Goal: Task Accomplishment & Management: Use online tool/utility

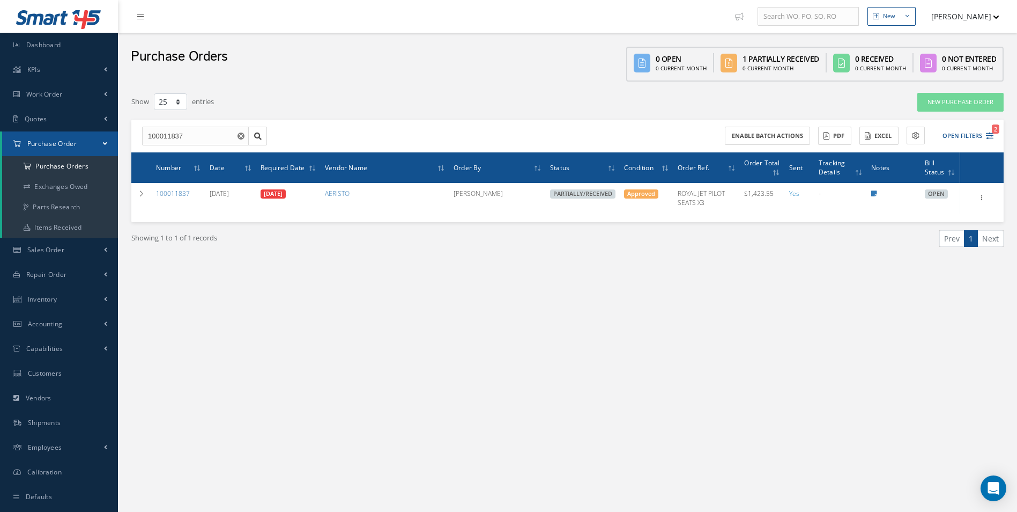
select select "25"
drag, startPoint x: 198, startPoint y: 139, endPoint x: 110, endPoint y: 137, distance: 88.0
click at [110, 141] on div "Smart 145 Dashboard KPIs Work Order Accounting Work Order Work Order Work Order…" at bounding box center [508, 267] width 1017 height 534
paste input "7"
type input "100011877"
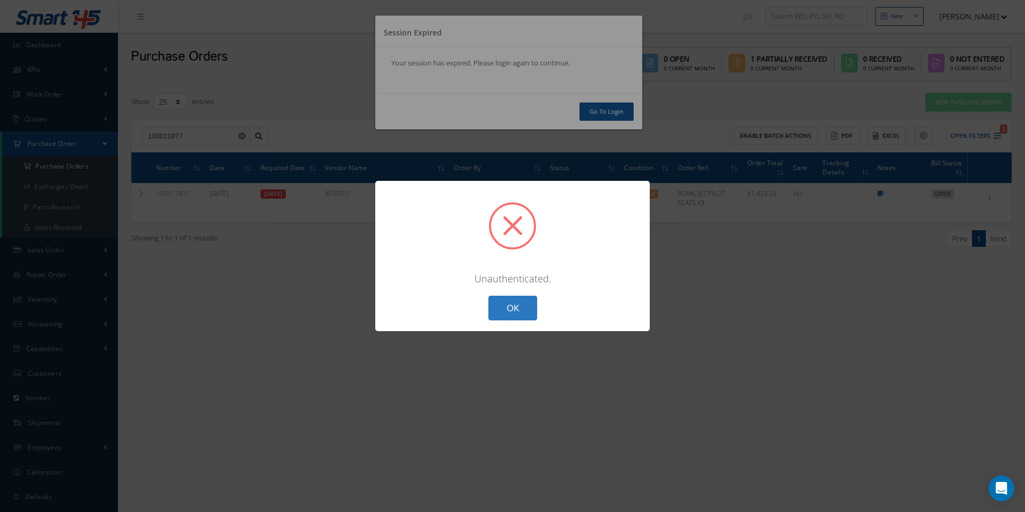
click at [500, 309] on button "OK" at bounding box center [513, 308] width 49 height 25
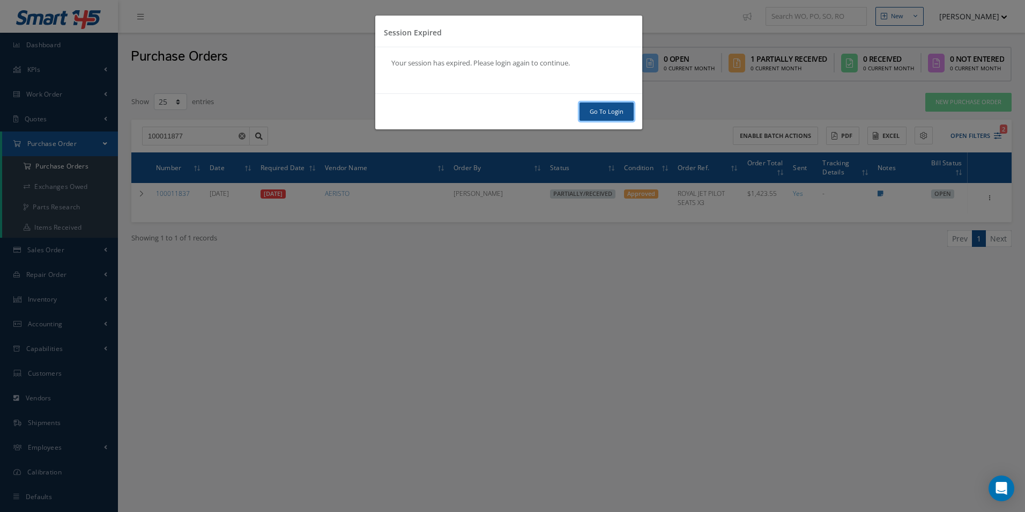
click at [604, 113] on link "Go To Login" at bounding box center [607, 111] width 54 height 19
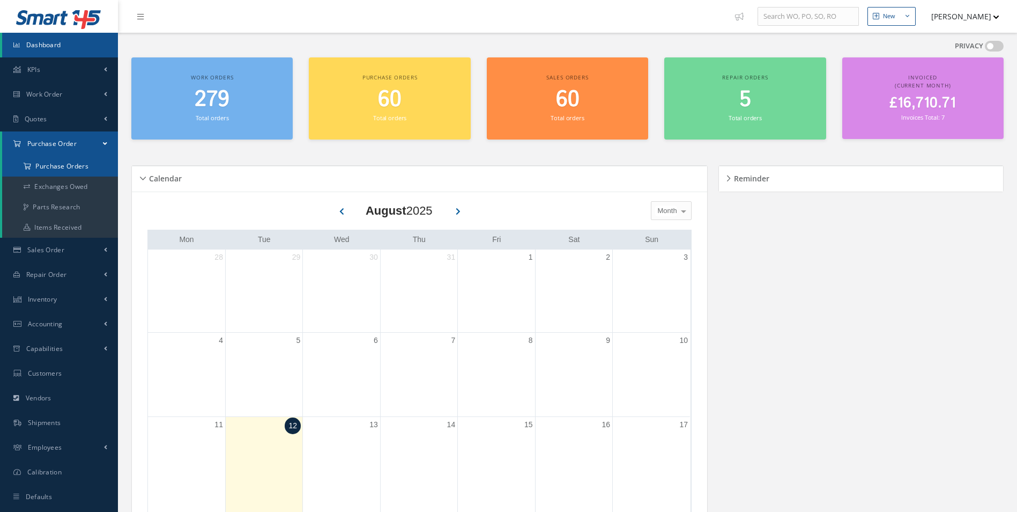
drag, startPoint x: 76, startPoint y: 163, endPoint x: 82, endPoint y: 165, distance: 5.6
click at [77, 163] on a=1&status_id=2&status_id=3&status_id=5&collapsedFilters"] "Purchase Orders" at bounding box center [60, 166] width 116 height 20
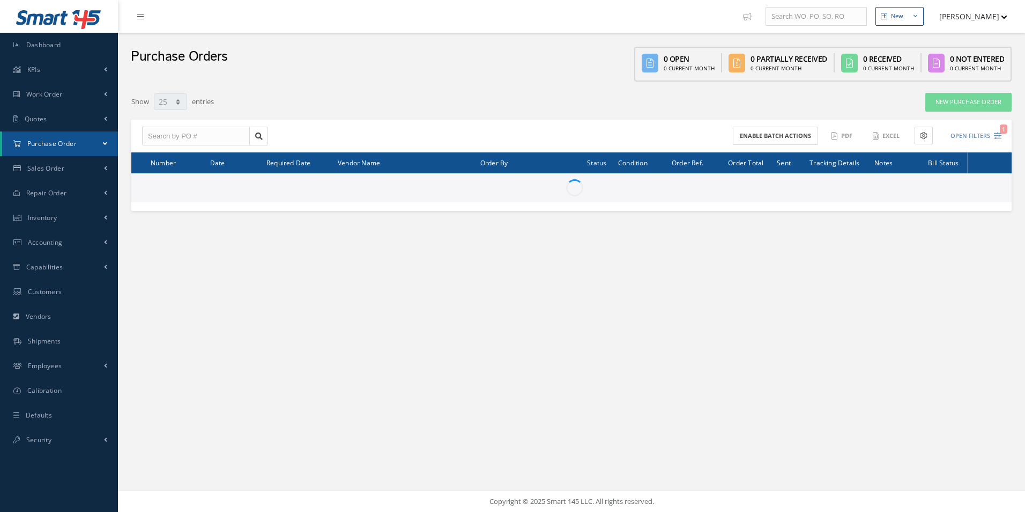
select select "25"
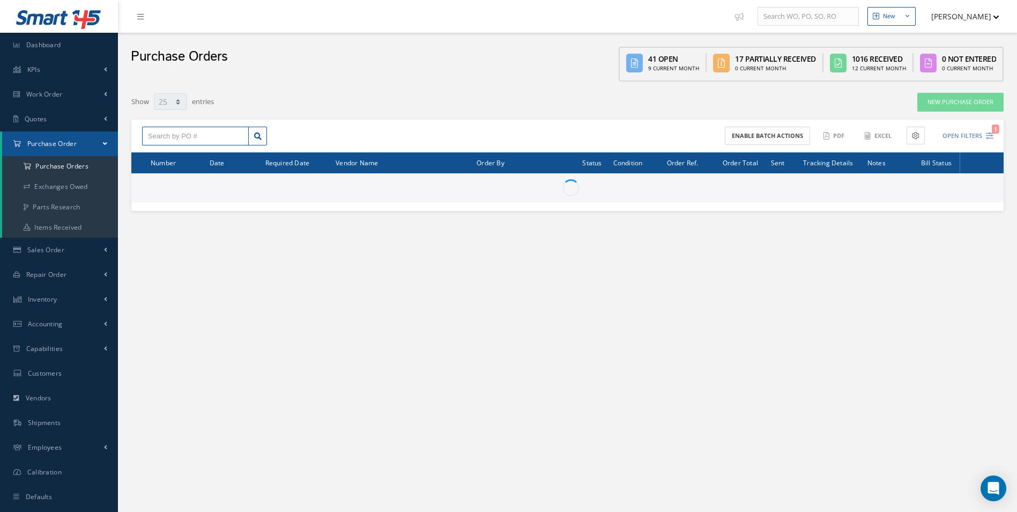
click at [231, 138] on input "text" at bounding box center [195, 136] width 107 height 19
paste input "100011877"
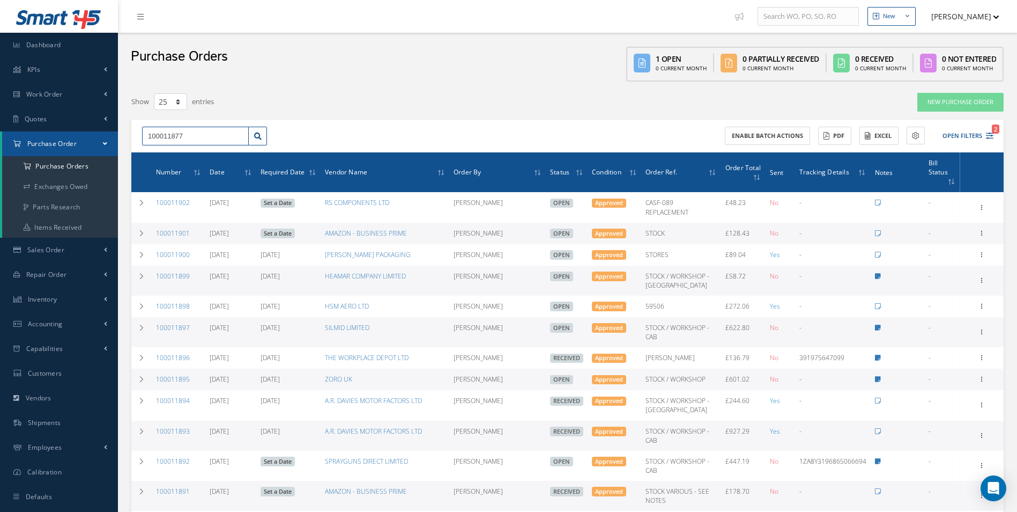
click at [219, 132] on input "100011877" at bounding box center [195, 136] width 107 height 19
click at [270, 141] on div "100011877 100011877" at bounding box center [204, 136] width 141 height 19
click at [262, 141] on link at bounding box center [257, 136] width 19 height 19
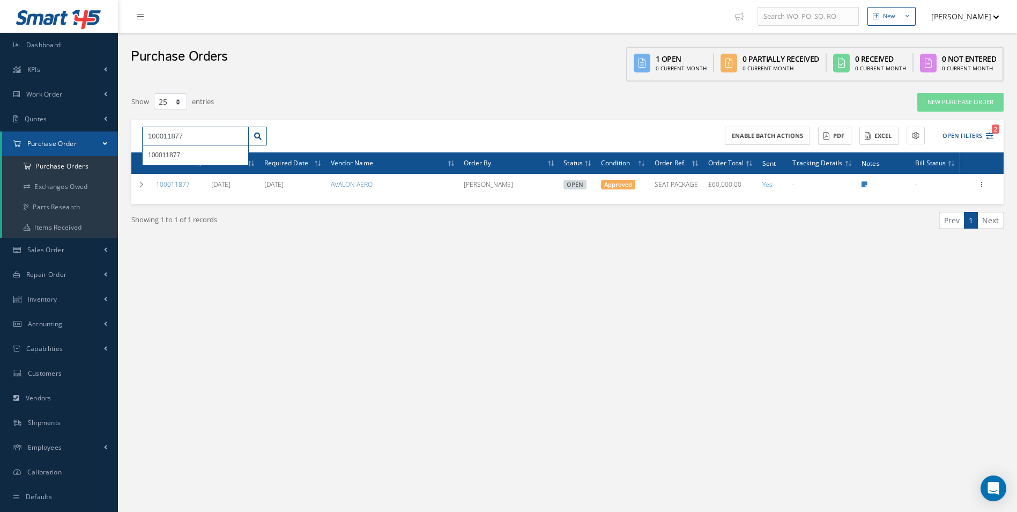
drag, startPoint x: 97, startPoint y: 138, endPoint x: 25, endPoint y: 137, distance: 72.4
click at [26, 138] on div "Smart 145 Dashboard KPIs Work Order Accounting Work Order Work Order Work Order…" at bounding box center [508, 267] width 1017 height 534
type input "100011886"
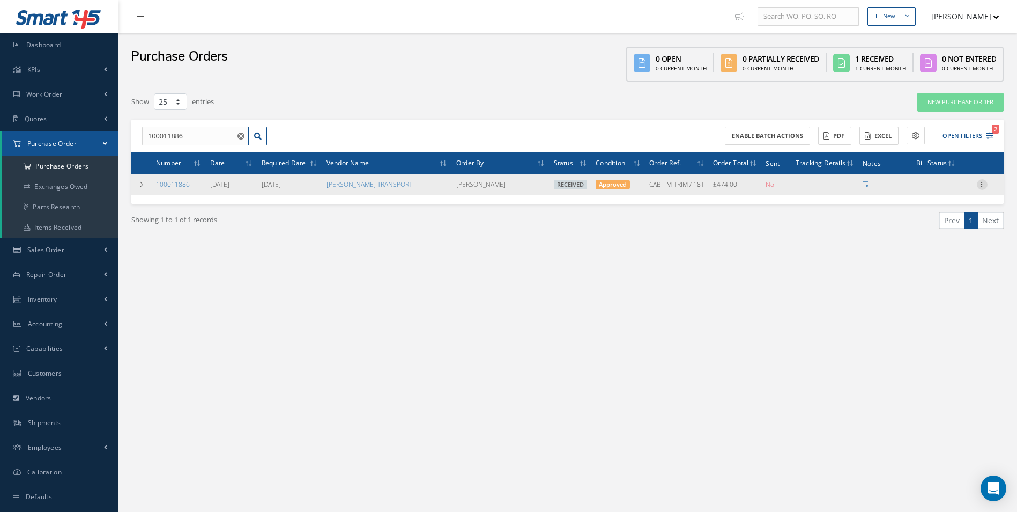
click at [977, 185] on icon at bounding box center [982, 183] width 11 height 9
click at [939, 230] on link "Create Bill" at bounding box center [933, 233] width 85 height 14
type input "79.00"
type input "0.00"
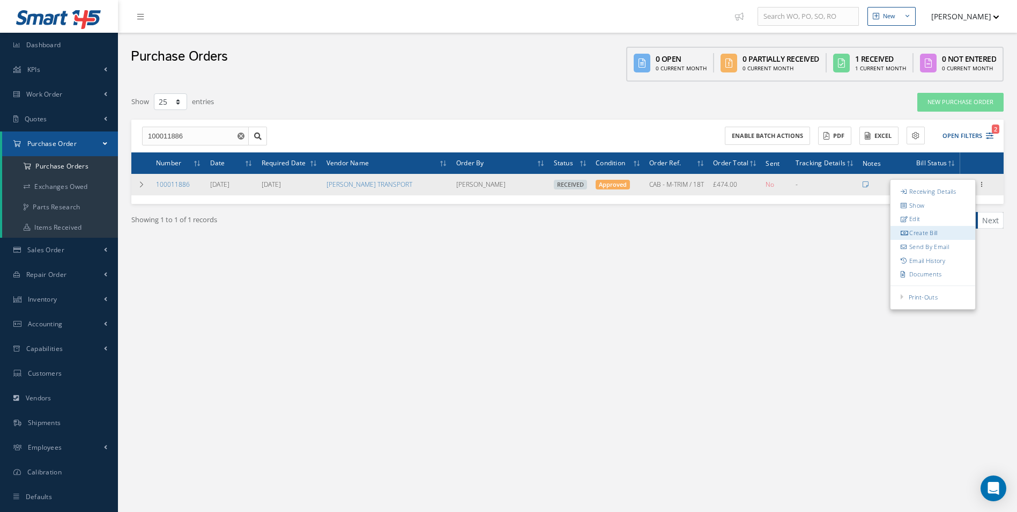
type input "0.00"
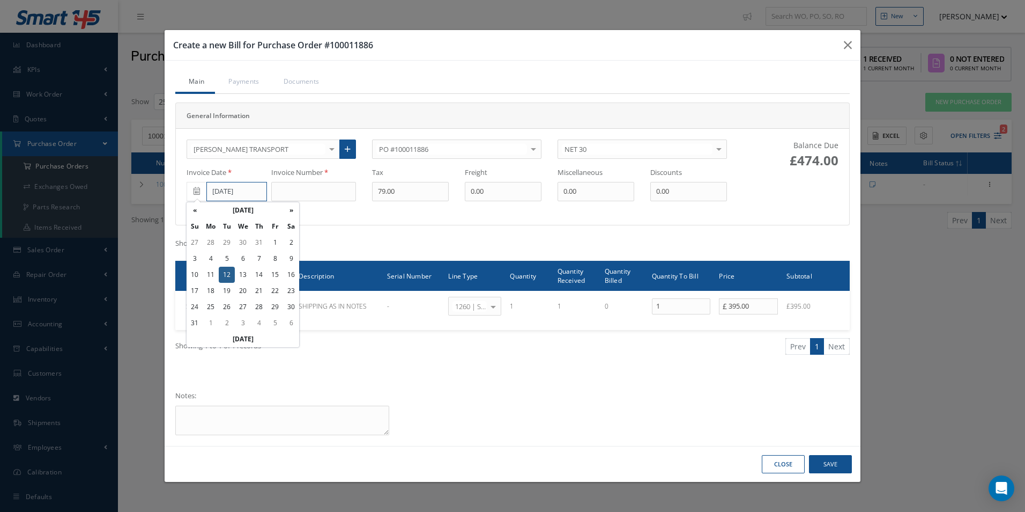
click at [224, 193] on input "08/12/2025" at bounding box center [236, 191] width 61 height 19
click at [292, 263] on td "9" at bounding box center [291, 258] width 16 height 16
type input "08/09/2025"
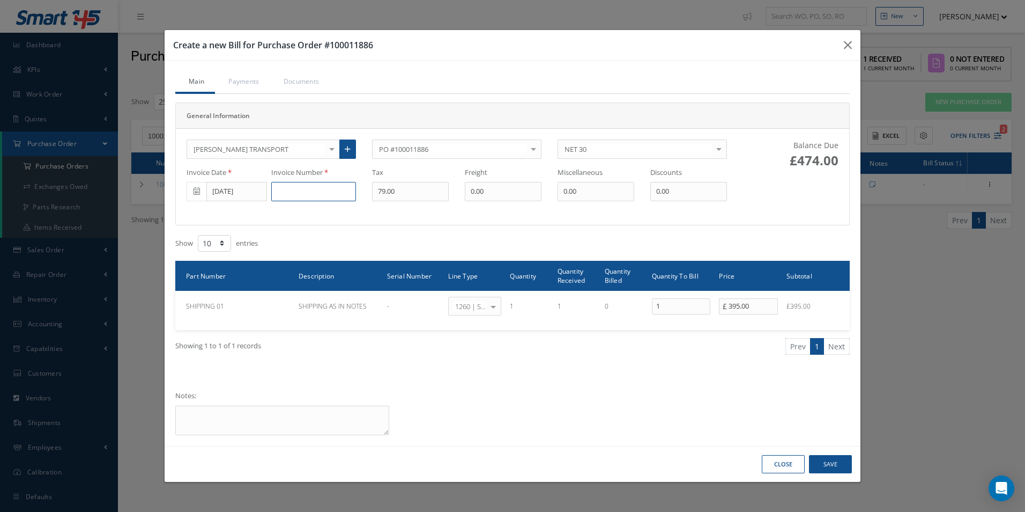
click at [314, 194] on input at bounding box center [313, 191] width 85 height 19
type input "RDT16054"
click at [828, 464] on button "Save" at bounding box center [830, 464] width 43 height 19
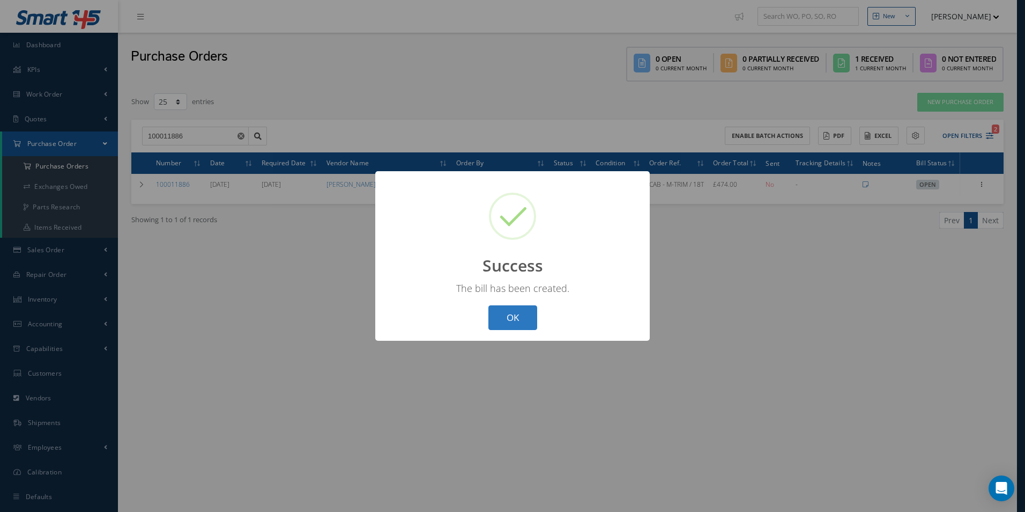
click at [521, 314] on button "OK" at bounding box center [513, 317] width 49 height 25
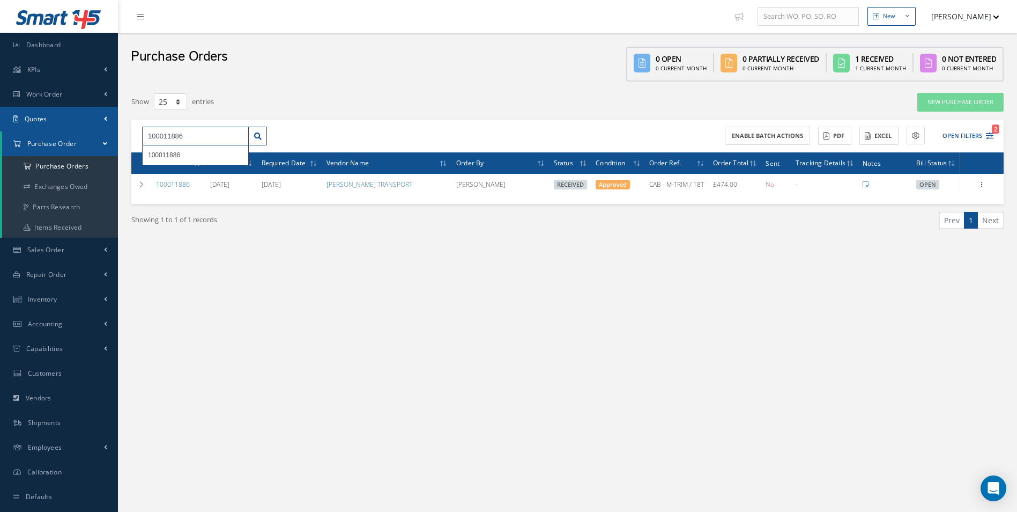
drag, startPoint x: 204, startPoint y: 132, endPoint x: 0, endPoint y: 128, distance: 203.8
click at [0, 128] on html "Smart 145 Dashboard KPIs Work Order Accounting Work Order Work Order Work Order…" at bounding box center [508, 256] width 1017 height 512
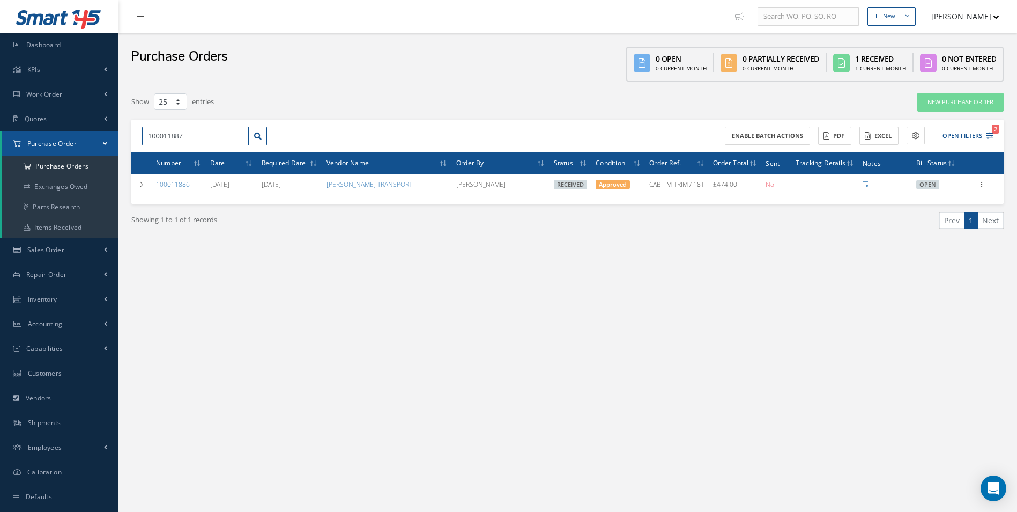
type input "100011887"
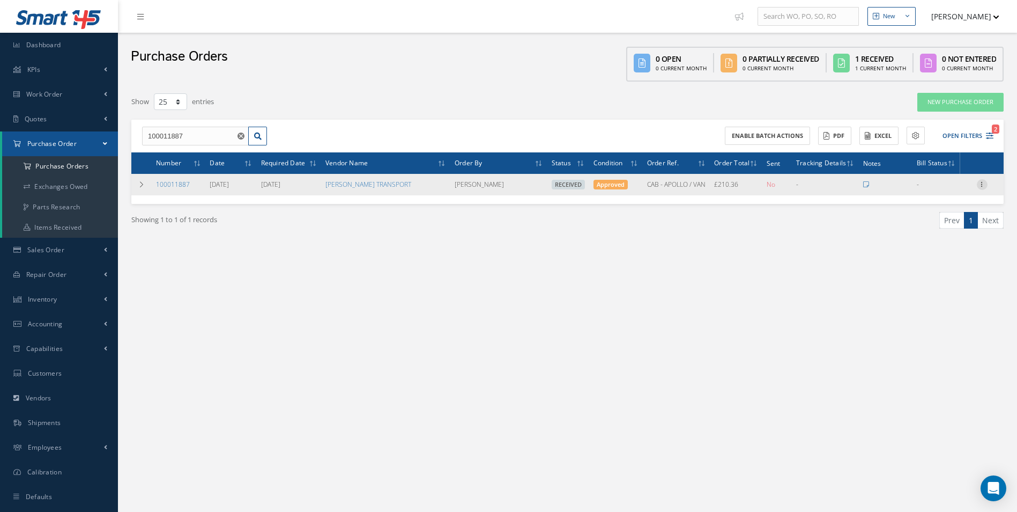
click at [983, 184] on icon at bounding box center [982, 183] width 11 height 9
click at [941, 231] on link "Create Bill" at bounding box center [933, 233] width 85 height 14
type input "35.06"
type input "0.00"
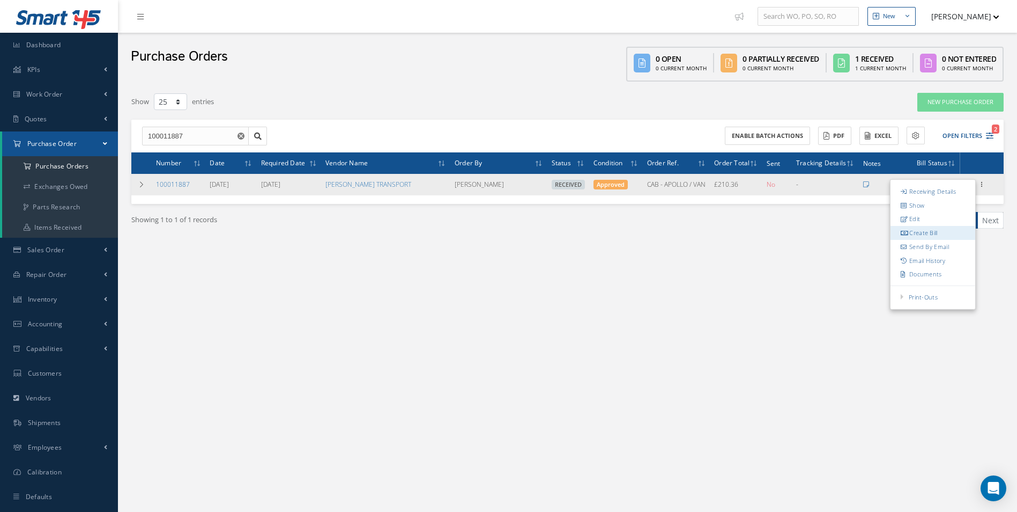
type input "0.00"
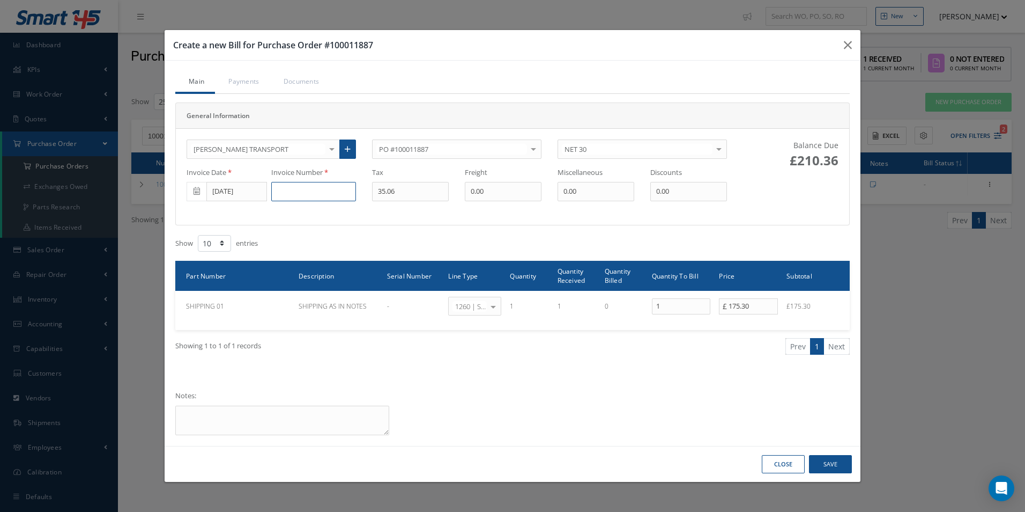
click at [330, 193] on input at bounding box center [313, 191] width 85 height 19
paste input "RDT16054"
type input "RDT16054"
click at [839, 463] on button "Save" at bounding box center [830, 464] width 43 height 19
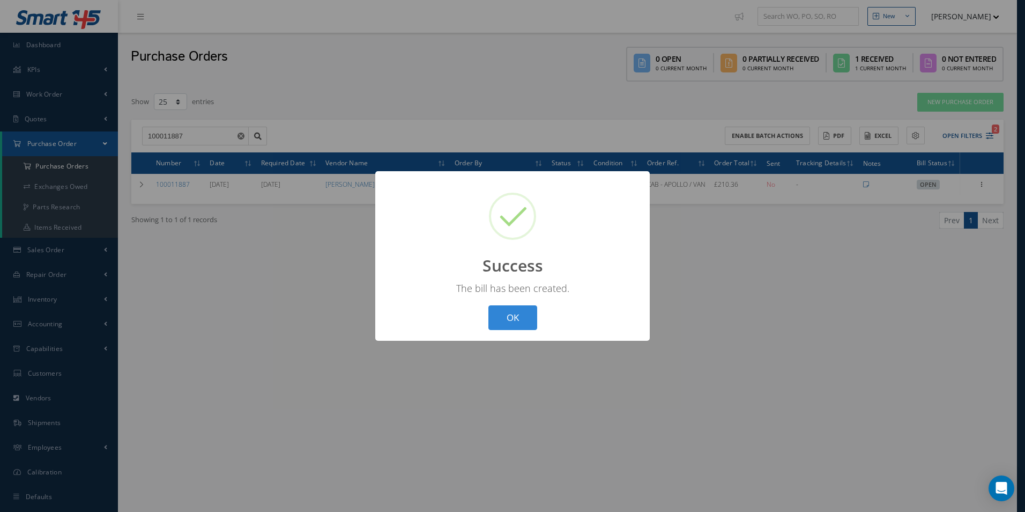
click at [499, 303] on div "? ! i Success × The bill has been created. OK Cancel" at bounding box center [512, 256] width 275 height 170
click at [511, 318] on button "OK" at bounding box center [513, 317] width 49 height 25
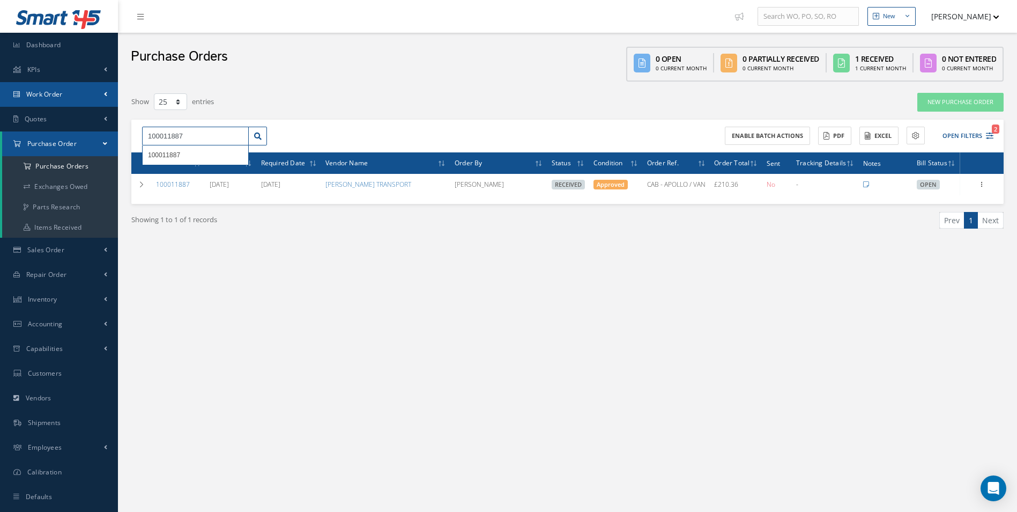
drag, startPoint x: 208, startPoint y: 139, endPoint x: 3, endPoint y: 106, distance: 208.1
click at [0, 110] on html "Smart 145 Dashboard KPIs Work Order Accounting Work Order Work Order Work Order…" at bounding box center [508, 256] width 1017 height 512
type input "100011680"
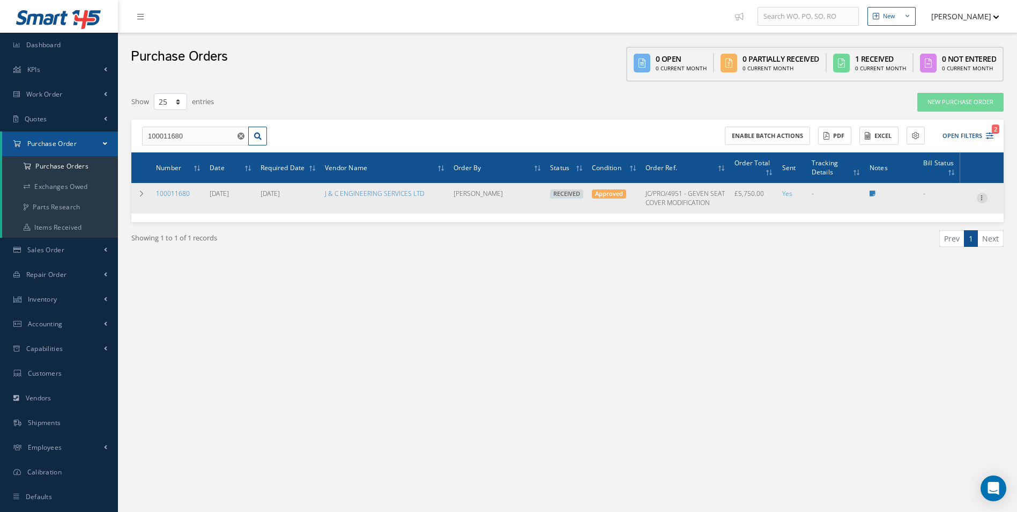
click at [985, 199] on icon at bounding box center [982, 197] width 11 height 9
click at [941, 249] on link "Create Bill" at bounding box center [933, 247] width 85 height 14
type input "0.00"
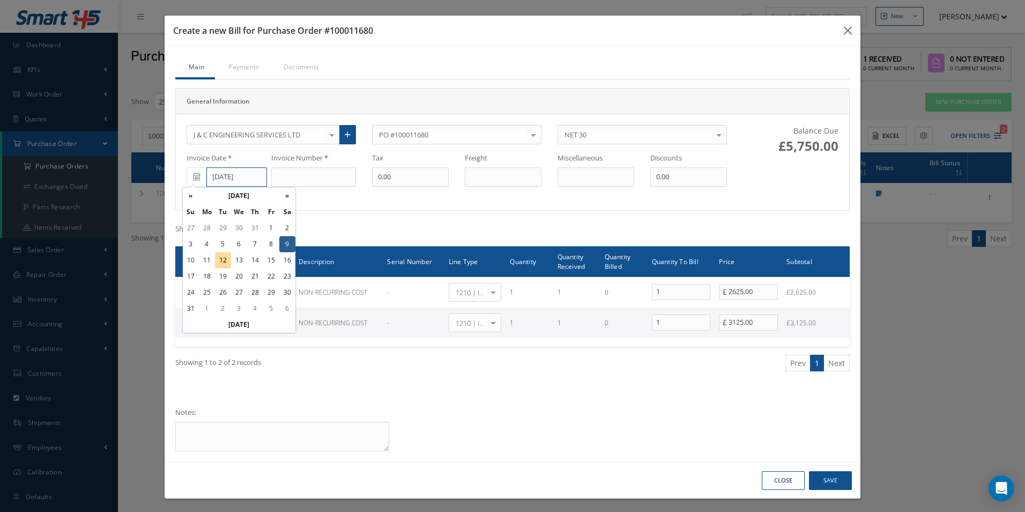
click at [234, 175] on input "08/09/2025" at bounding box center [236, 176] width 61 height 19
click at [193, 194] on th "«" at bounding box center [191, 196] width 16 height 16
click at [222, 230] on td "1" at bounding box center [223, 228] width 16 height 16
type input "07/01/2025"
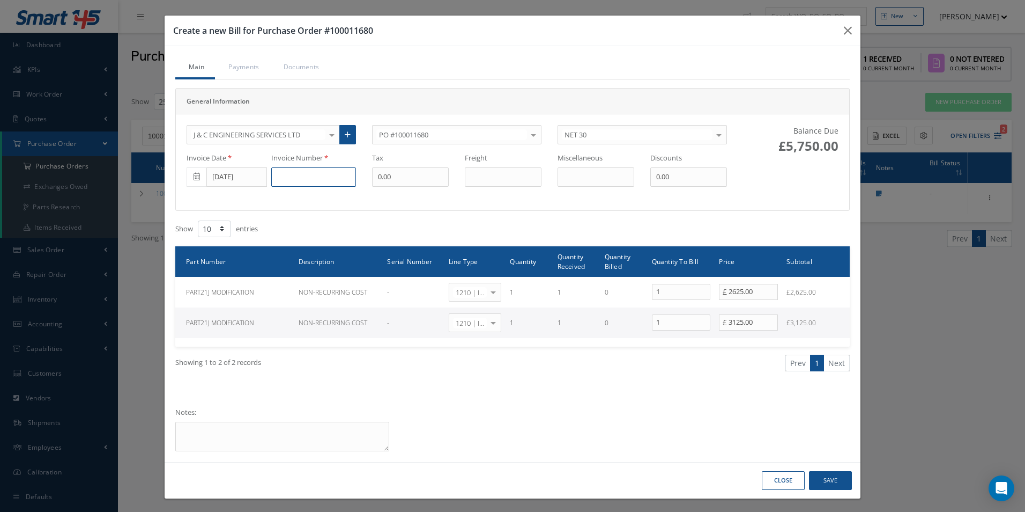
click at [305, 183] on input at bounding box center [313, 176] width 85 height 19
type input "JC/INV/4024"
type input "1150"
drag, startPoint x: 335, startPoint y: 182, endPoint x: 212, endPoint y: 176, distance: 123.0
click at [212, 176] on div "Invoice Date 07/01/2025 Invoice Number JC/INV/4024 Tax 1150 Freight Miscellaneo…" at bounding box center [457, 170] width 557 height 34
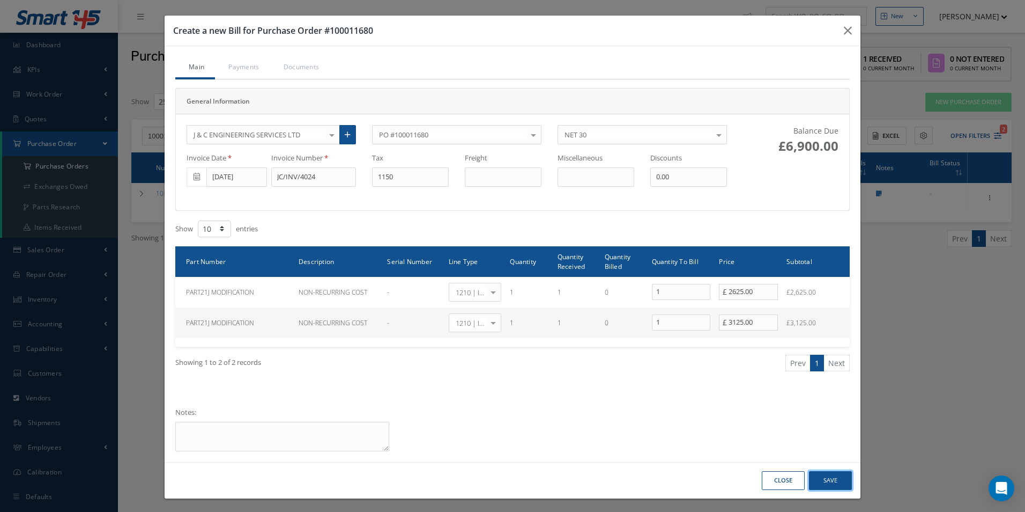
click at [832, 483] on button "Save" at bounding box center [830, 480] width 43 height 19
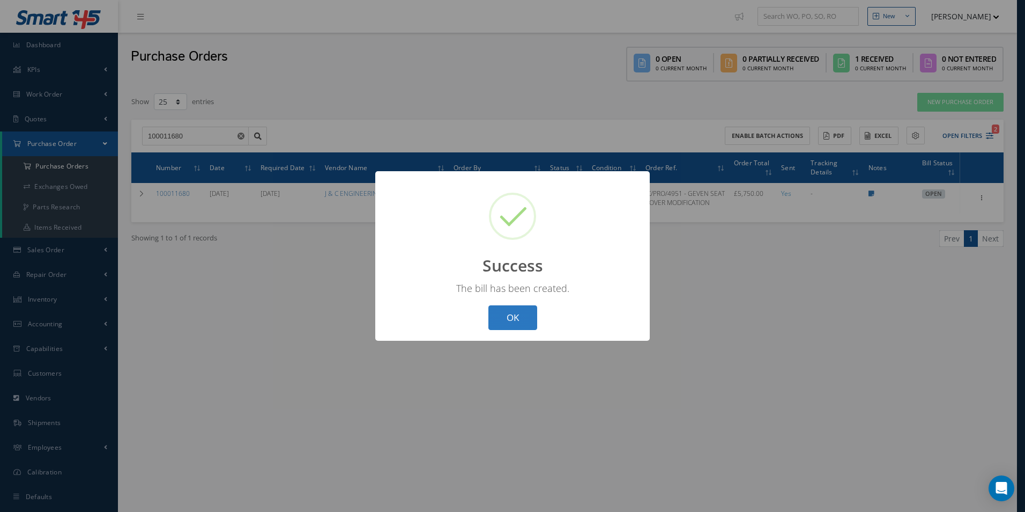
click at [522, 320] on button "OK" at bounding box center [513, 317] width 49 height 25
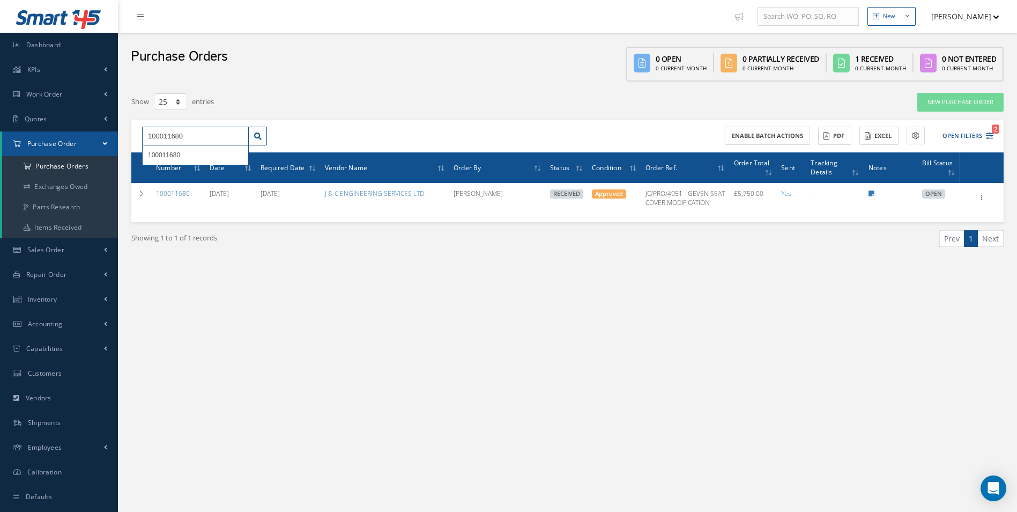
drag, startPoint x: 194, startPoint y: 143, endPoint x: -2, endPoint y: 122, distance: 197.4
click at [0, 122] on html "Smart 145 Dashboard KPIs Work Order Accounting Work Order Work Order Work Order…" at bounding box center [508, 256] width 1017 height 512
type input "100011894"
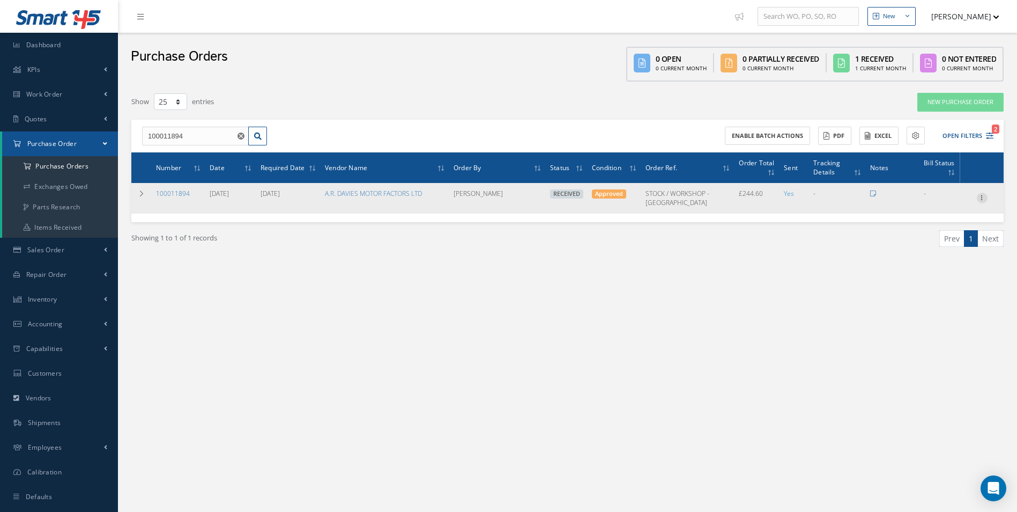
click at [985, 201] on icon at bounding box center [982, 197] width 11 height 9
click at [938, 245] on link "Create Bill" at bounding box center [933, 247] width 85 height 14
type input "40.77"
type input "0.00"
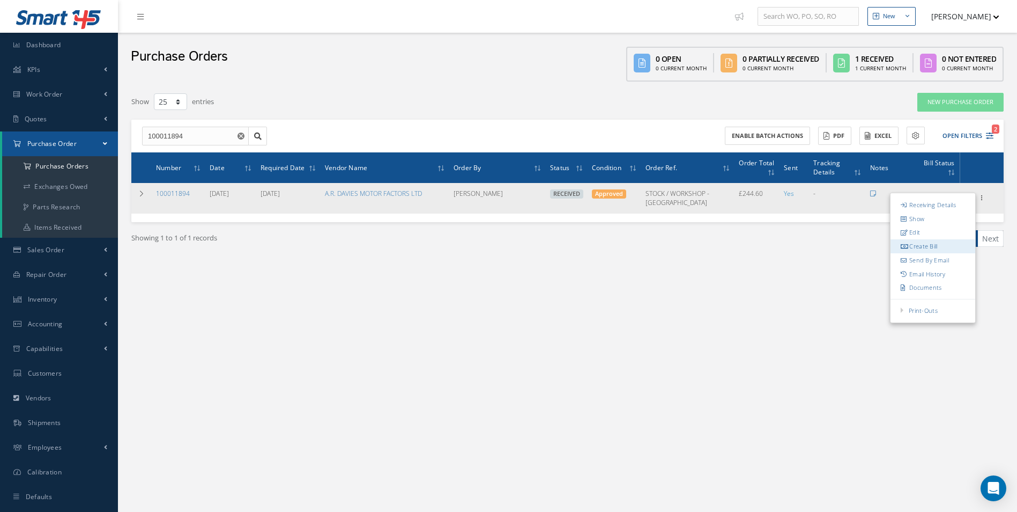
type input "0.00"
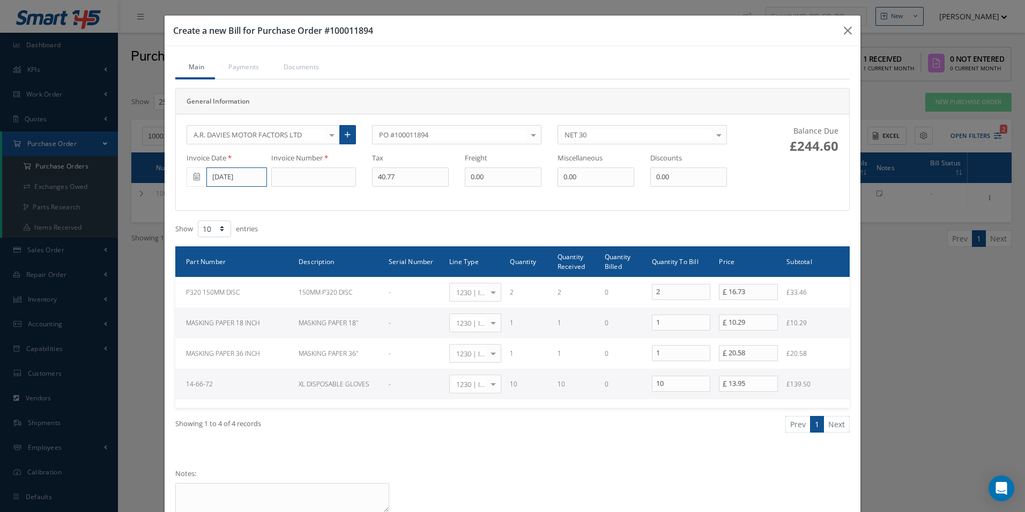
click at [216, 178] on input "07/01/2025" at bounding box center [236, 176] width 61 height 19
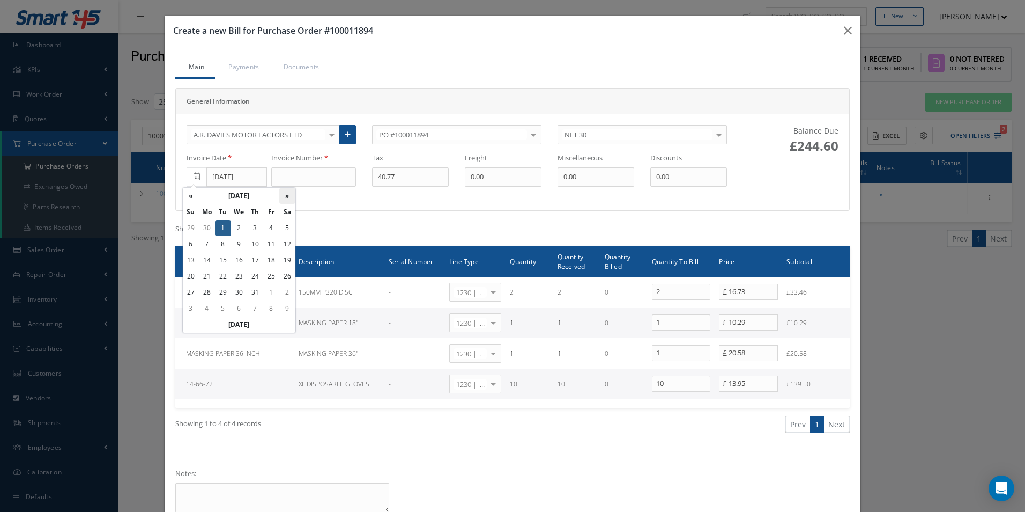
click at [289, 197] on th "»" at bounding box center [287, 196] width 16 height 16
click at [222, 261] on td "12" at bounding box center [223, 260] width 16 height 16
type input "08/12/2025"
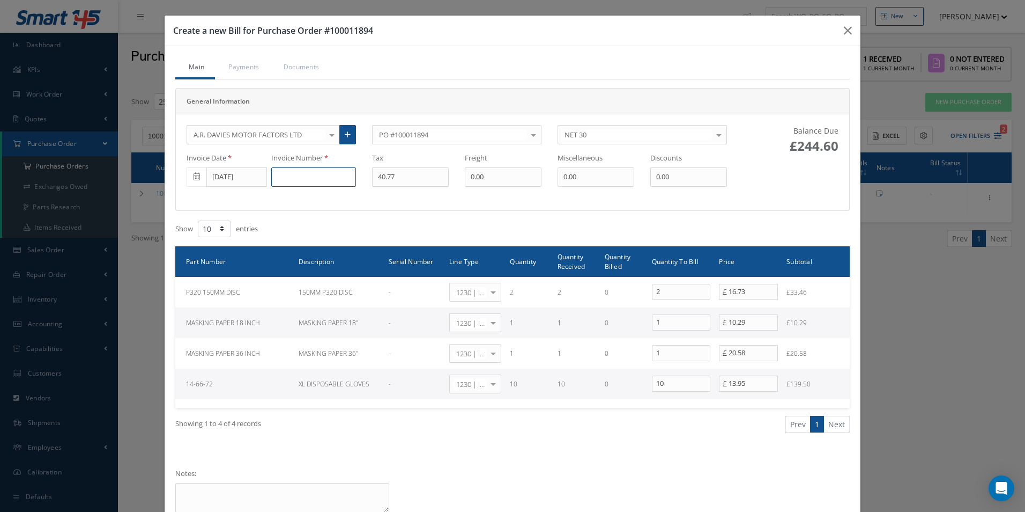
click at [302, 178] on input at bounding box center [313, 176] width 85 height 19
type input "DS506087"
type input "40.97"
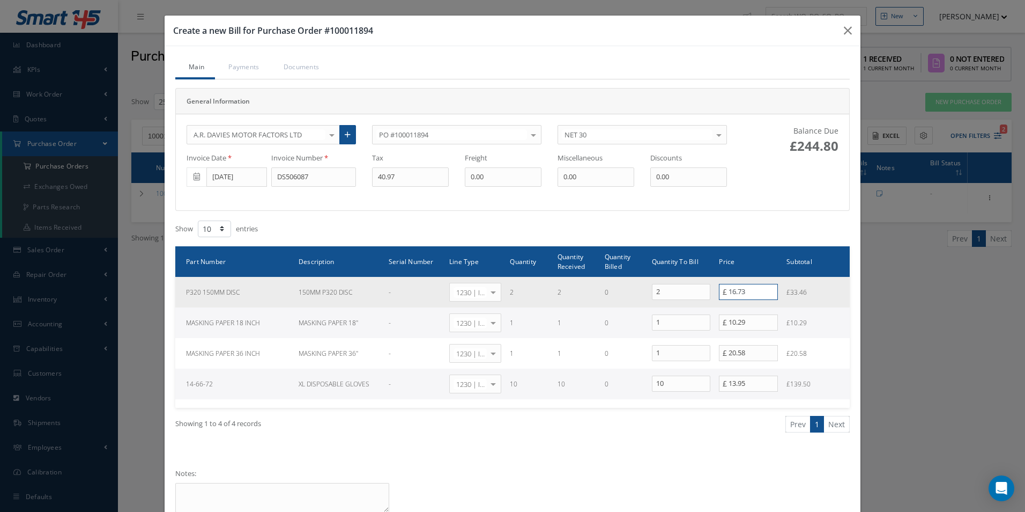
drag, startPoint x: 751, startPoint y: 295, endPoint x: 540, endPoint y: 282, distance: 212.2
click at [553, 284] on tr "P320 150MM DISC 150MM P320 DISC - 1230 | Inventory - Misc. Workshop Items Selec…" at bounding box center [512, 292] width 675 height 31
type input "17.23"
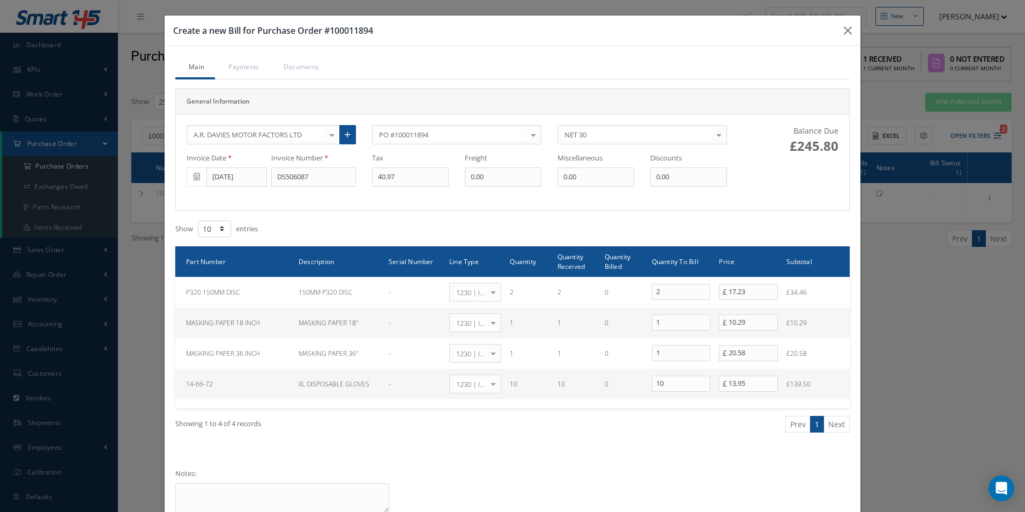
click at [693, 445] on div "Showing 1 to 4 of 4 records Prev 1 Next" at bounding box center [512, 434] width 691 height 52
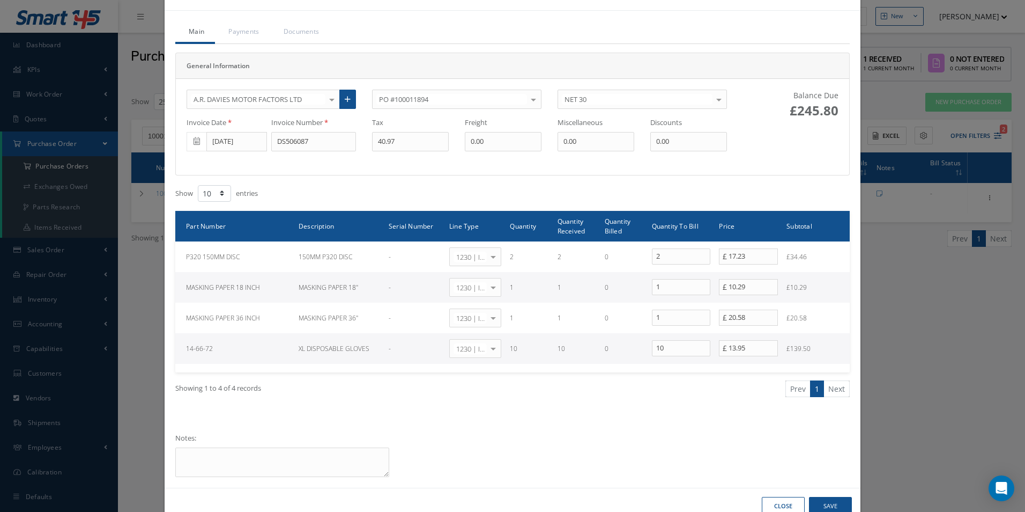
scroll to position [63, 0]
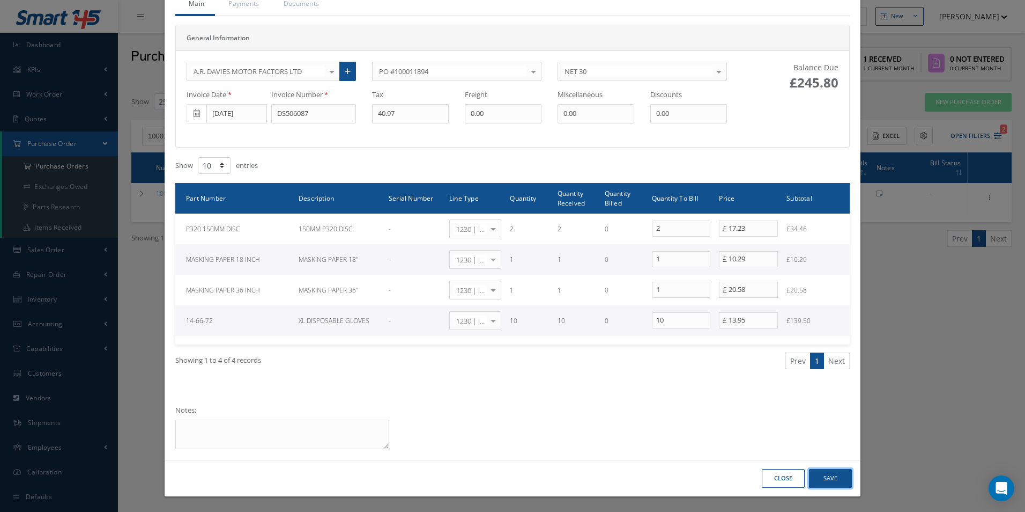
click at [823, 479] on button "Save" at bounding box center [830, 478] width 43 height 19
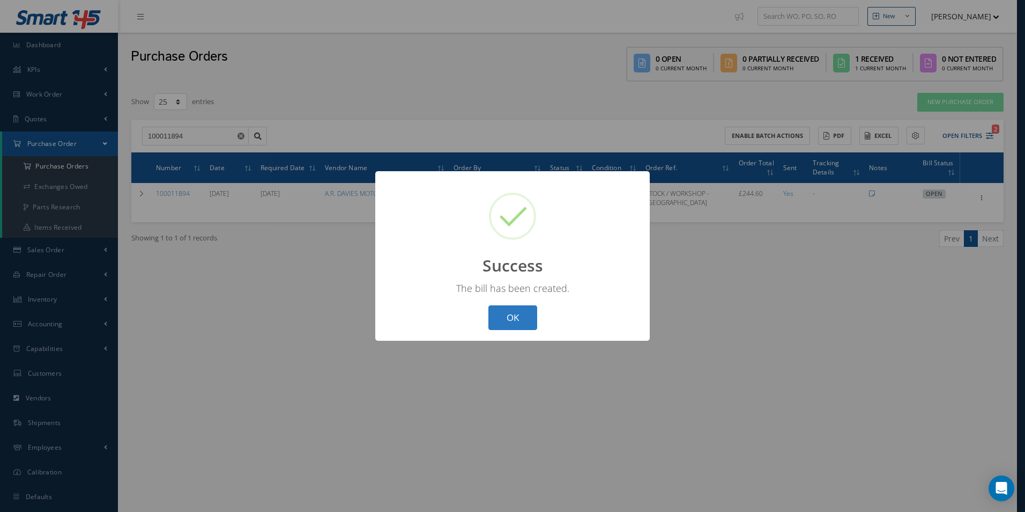
click at [516, 318] on button "OK" at bounding box center [513, 317] width 49 height 25
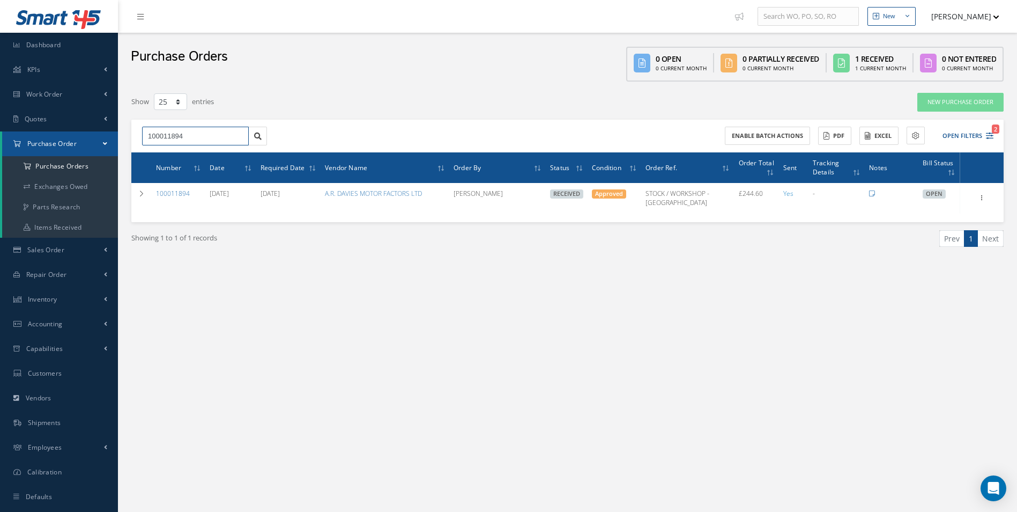
drag, startPoint x: 209, startPoint y: 140, endPoint x: 44, endPoint y: 135, distance: 165.3
click at [55, 138] on div "Smart 145 Dashboard KPIs Work Order Accounting Work Order Work Order Work Order…" at bounding box center [508, 267] width 1017 height 534
type input "100011893"
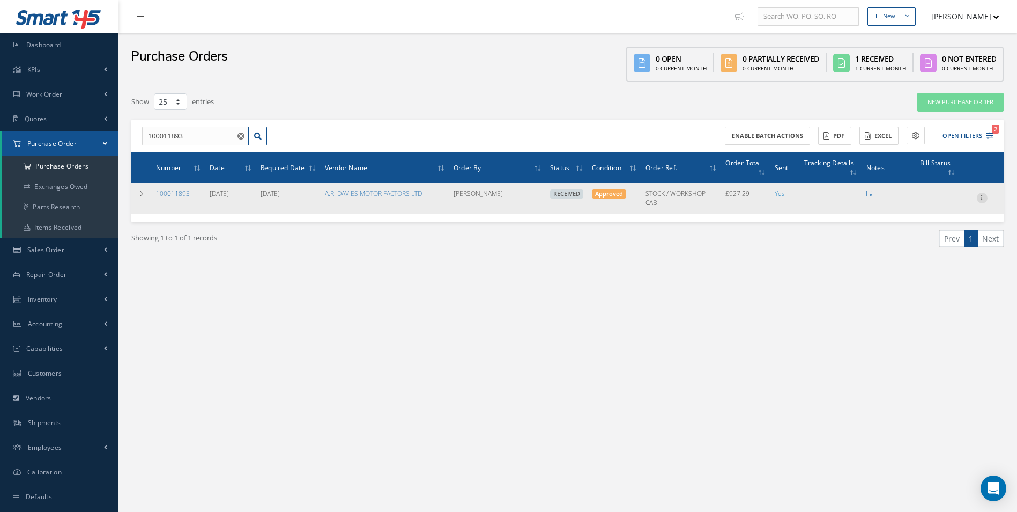
click at [981, 194] on icon at bounding box center [982, 197] width 11 height 9
click at [927, 246] on link "Create Bill" at bounding box center [933, 247] width 85 height 14
type input "154.55"
type input "0.00"
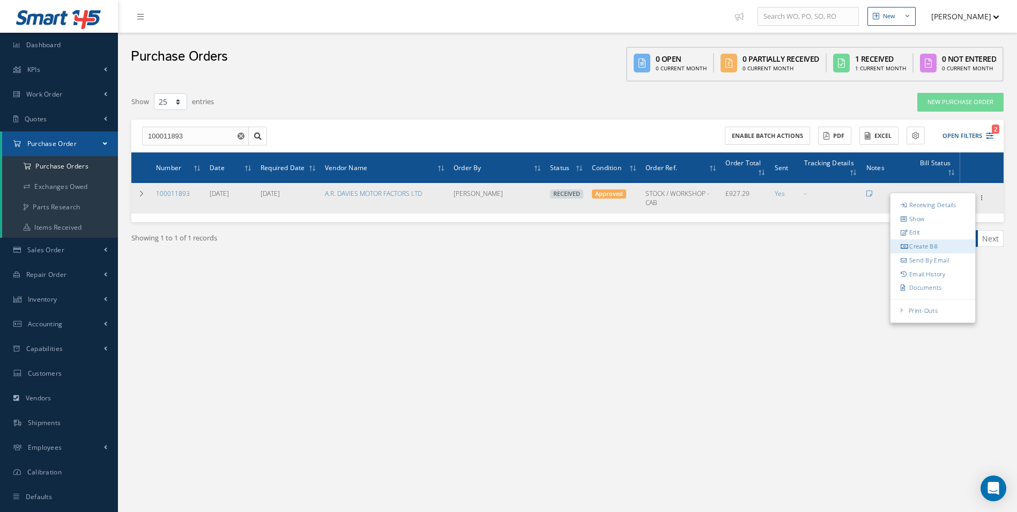
type input "0.00"
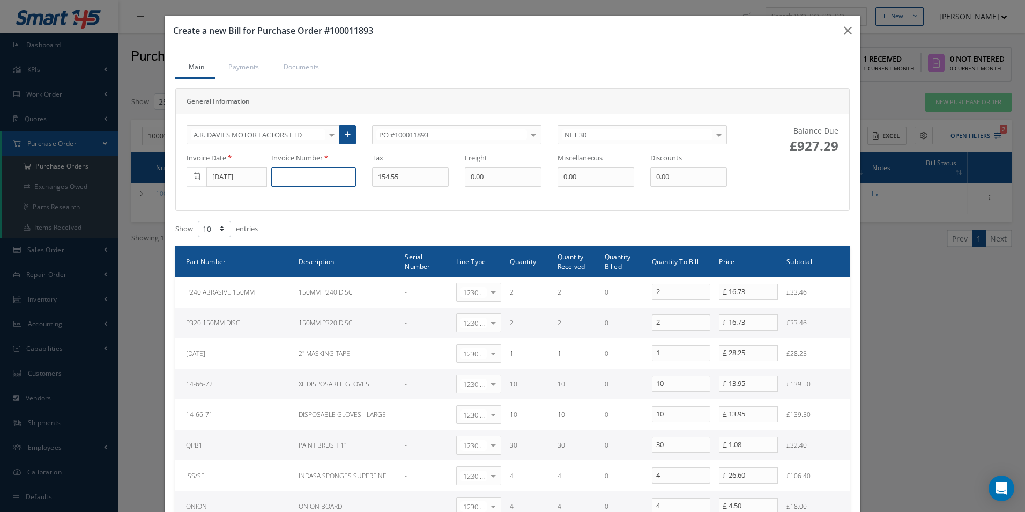
click at [290, 175] on input at bounding box center [313, 176] width 85 height 19
type input "DS506088"
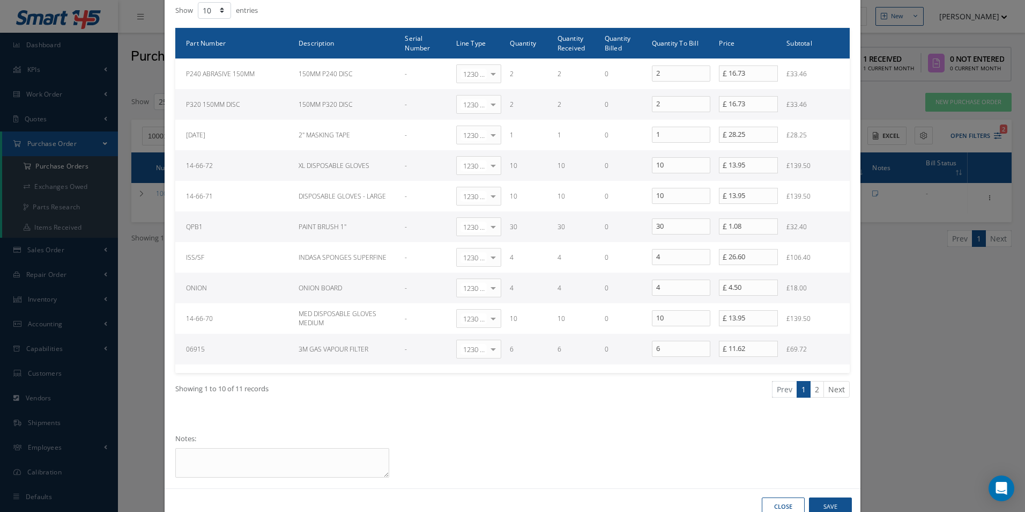
scroll to position [247, 0]
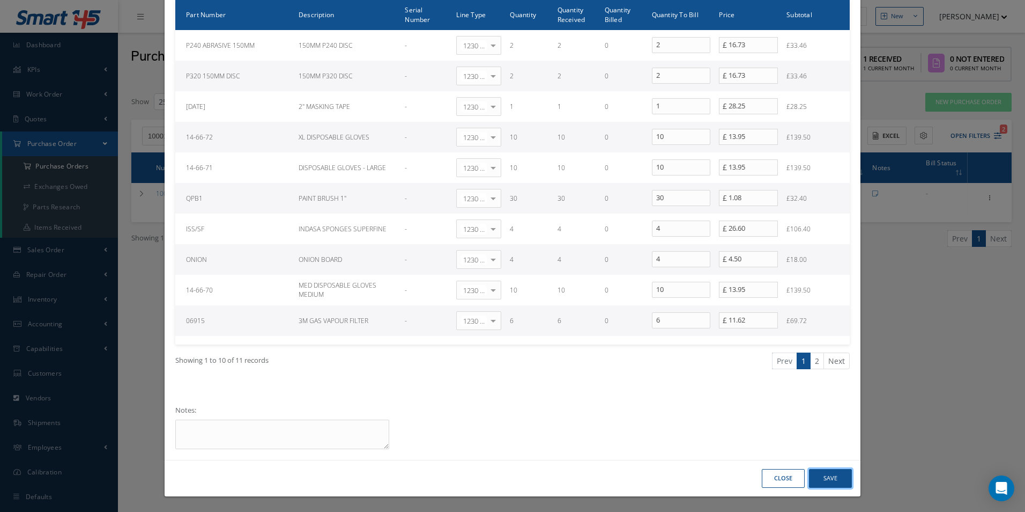
click at [842, 479] on button "Save" at bounding box center [830, 478] width 43 height 19
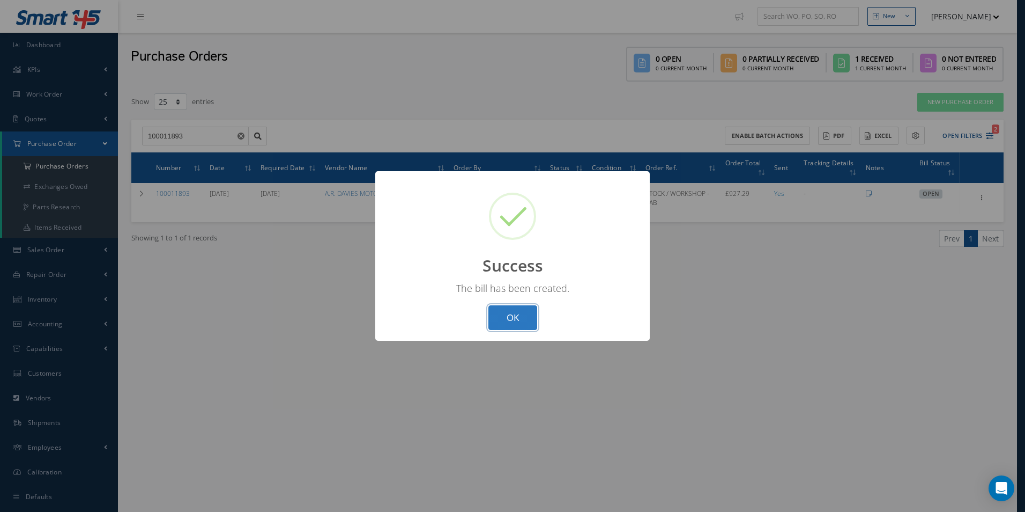
click at [516, 316] on button "OK" at bounding box center [513, 317] width 49 height 25
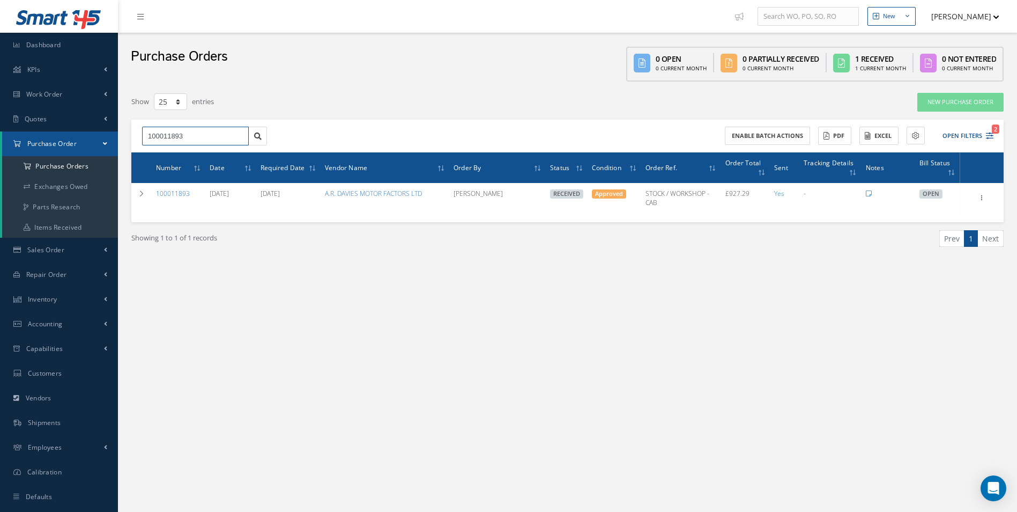
drag, startPoint x: 212, startPoint y: 136, endPoint x: 0, endPoint y: 137, distance: 211.9
click at [9, 139] on div "Smart 145 Dashboard KPIs Work Order Accounting Work Order Work Order Work Order…" at bounding box center [508, 267] width 1017 height 534
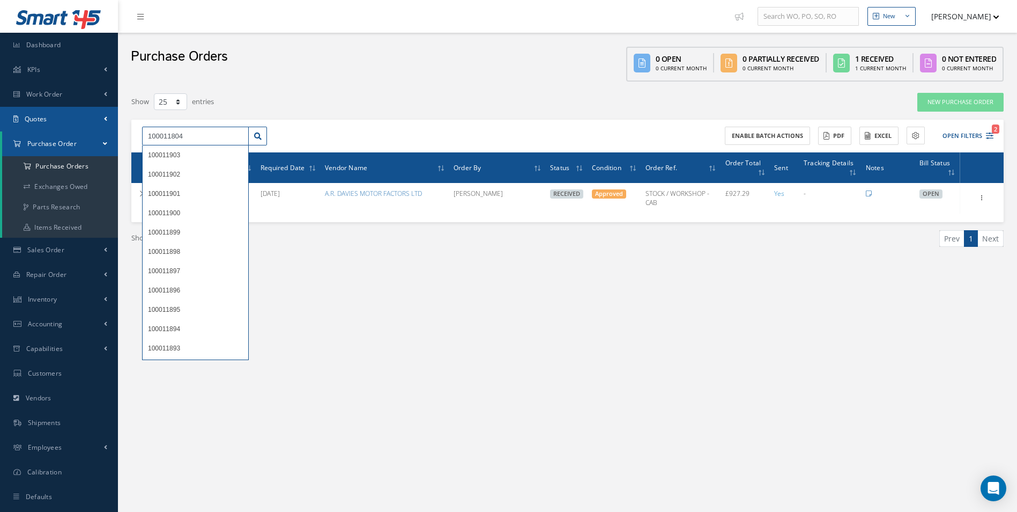
type input "100011804"
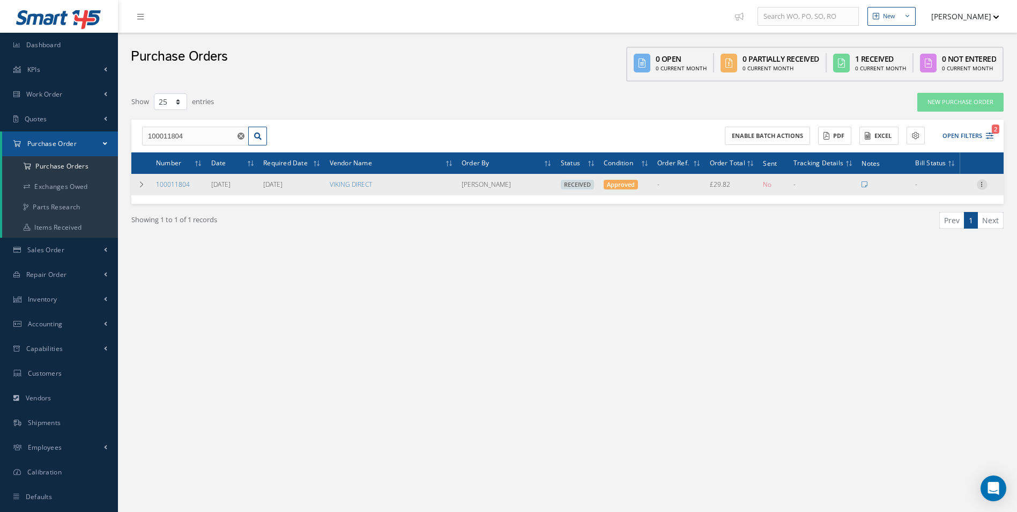
click at [980, 186] on icon at bounding box center [982, 183] width 11 height 9
click at [925, 234] on link "Create Bill" at bounding box center [933, 233] width 85 height 14
type input "4.97"
type input "4.95"
type input "0.00"
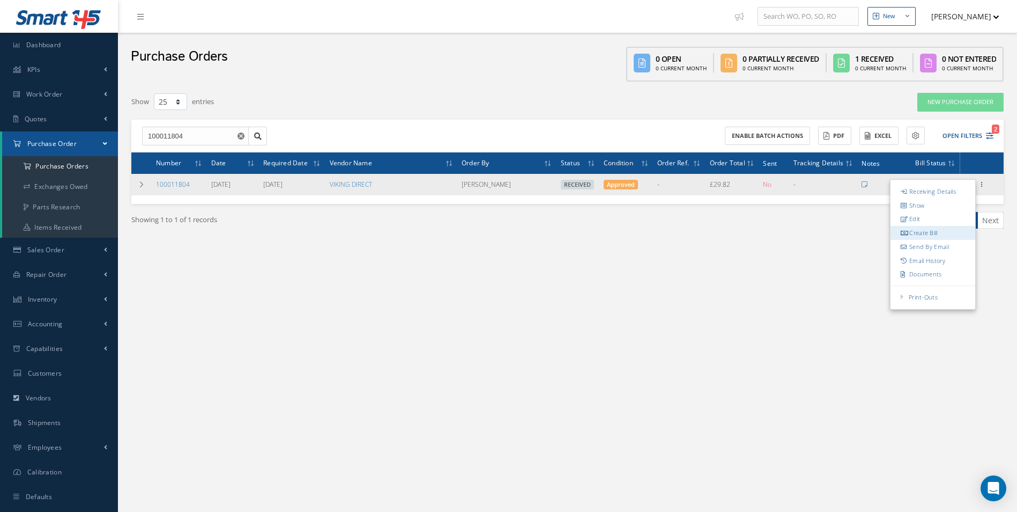
type input "0.00"
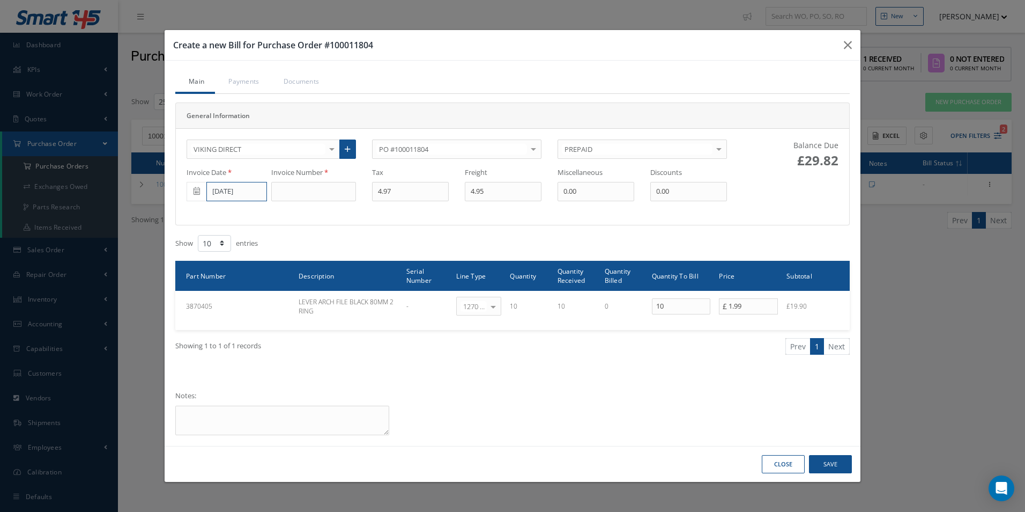
click at [225, 190] on input "08/12/2025" at bounding box center [236, 191] width 61 height 19
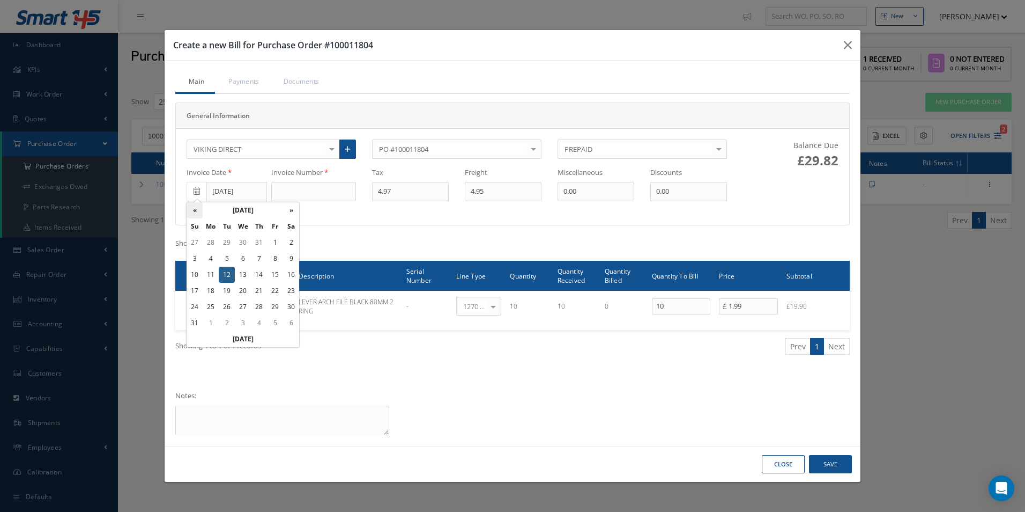
click at [195, 211] on th "«" at bounding box center [195, 210] width 16 height 16
click at [244, 262] on td "9" at bounding box center [243, 258] width 16 height 16
type input "07/09/2025"
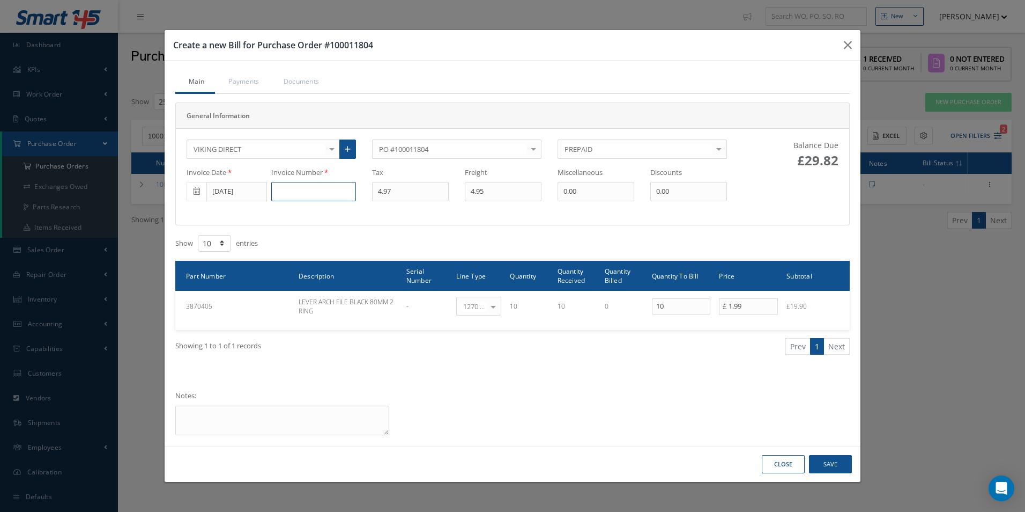
drag, startPoint x: 292, startPoint y: 193, endPoint x: 298, endPoint y: 191, distance: 6.6
click at [292, 193] on input at bounding box center [313, 191] width 85 height 19
type input "6053643"
click at [832, 461] on button "Save" at bounding box center [830, 464] width 43 height 19
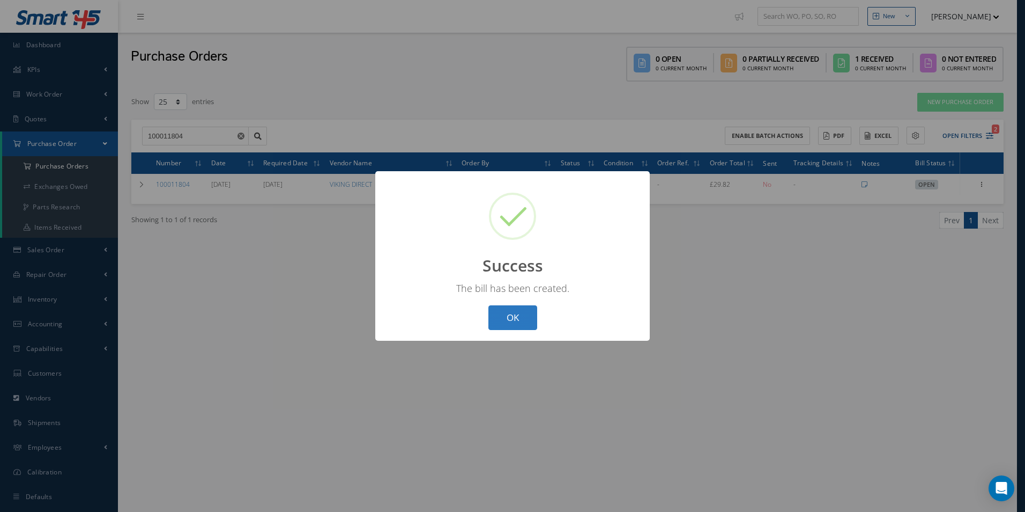
click at [510, 315] on button "OK" at bounding box center [513, 317] width 49 height 25
